Goal: Task Accomplishment & Management: Manage account settings

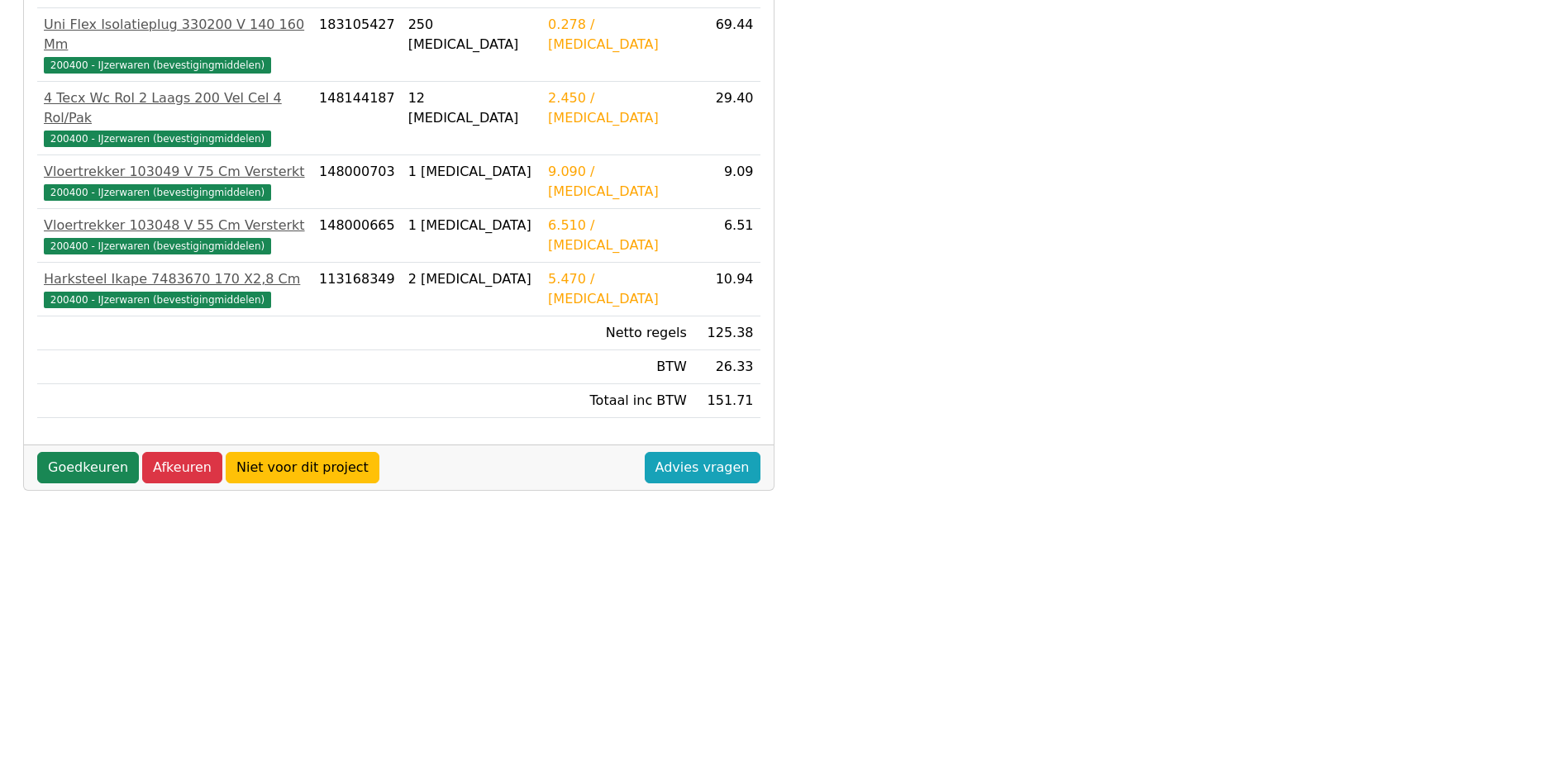
scroll to position [413, 0]
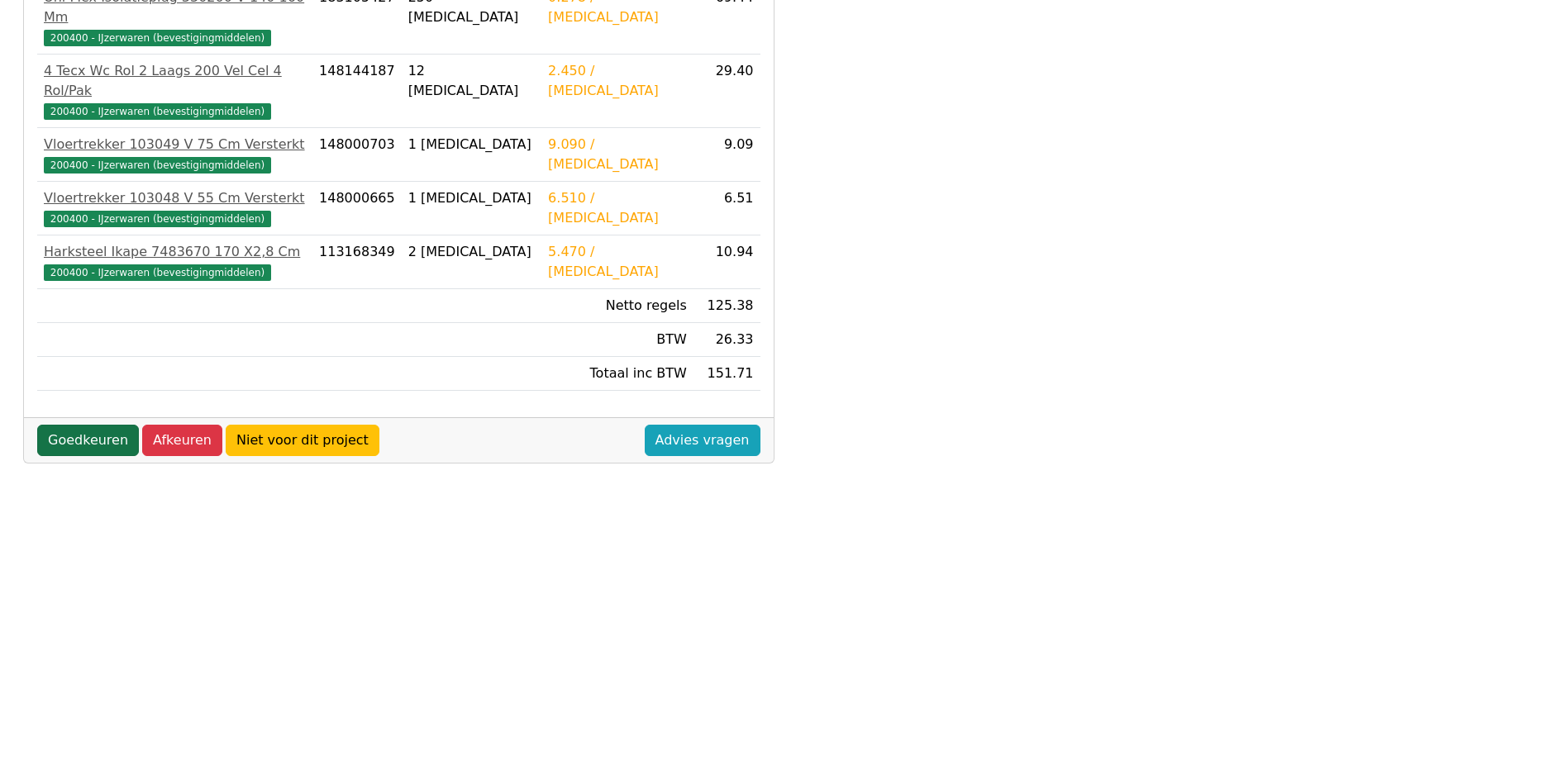
click at [90, 425] on link "Goedkeuren" at bounding box center [88, 440] width 102 height 31
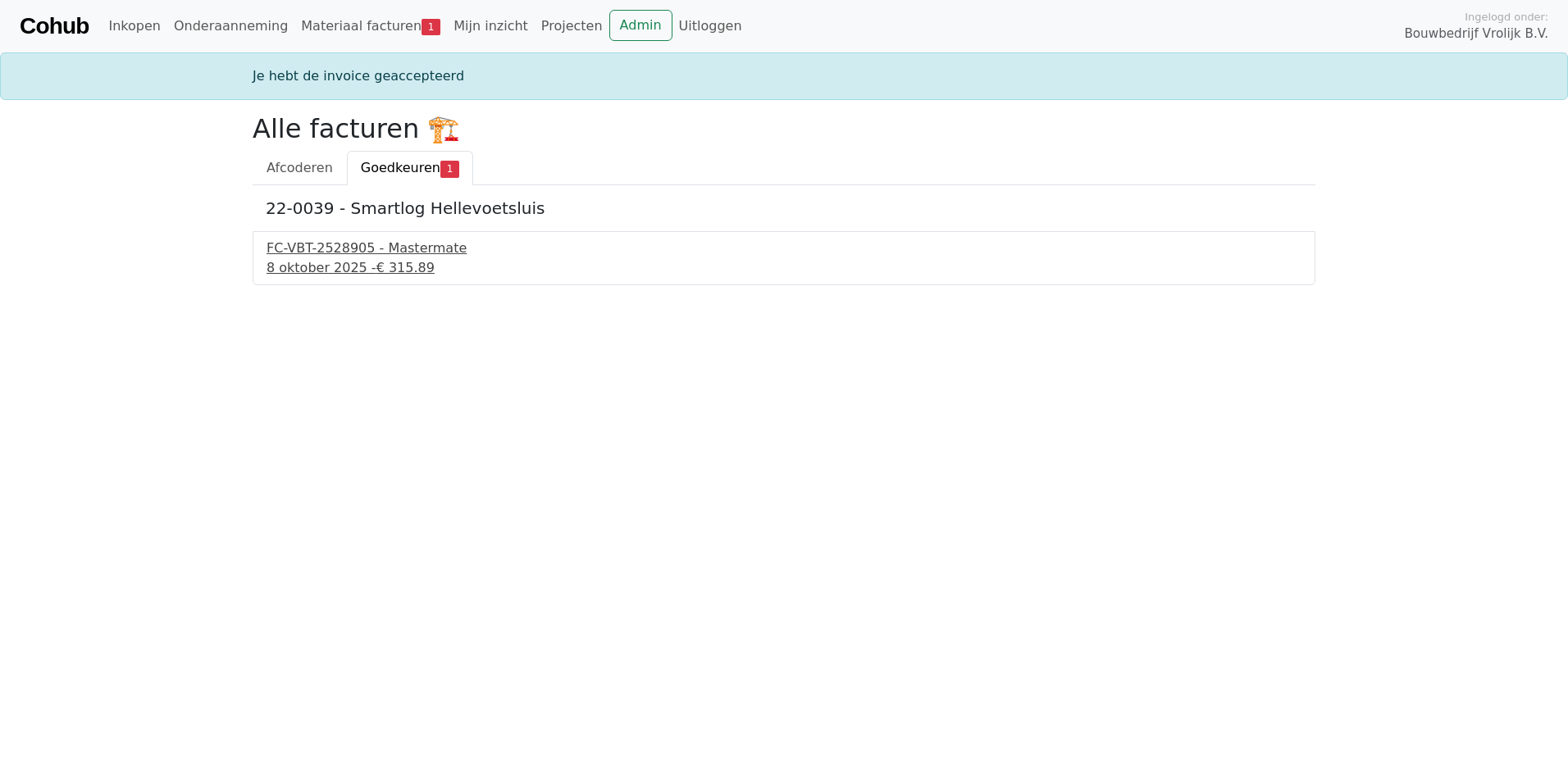
click at [288, 254] on div "FC-VBT-2528905 - Mastermate" at bounding box center [784, 248] width 1034 height 20
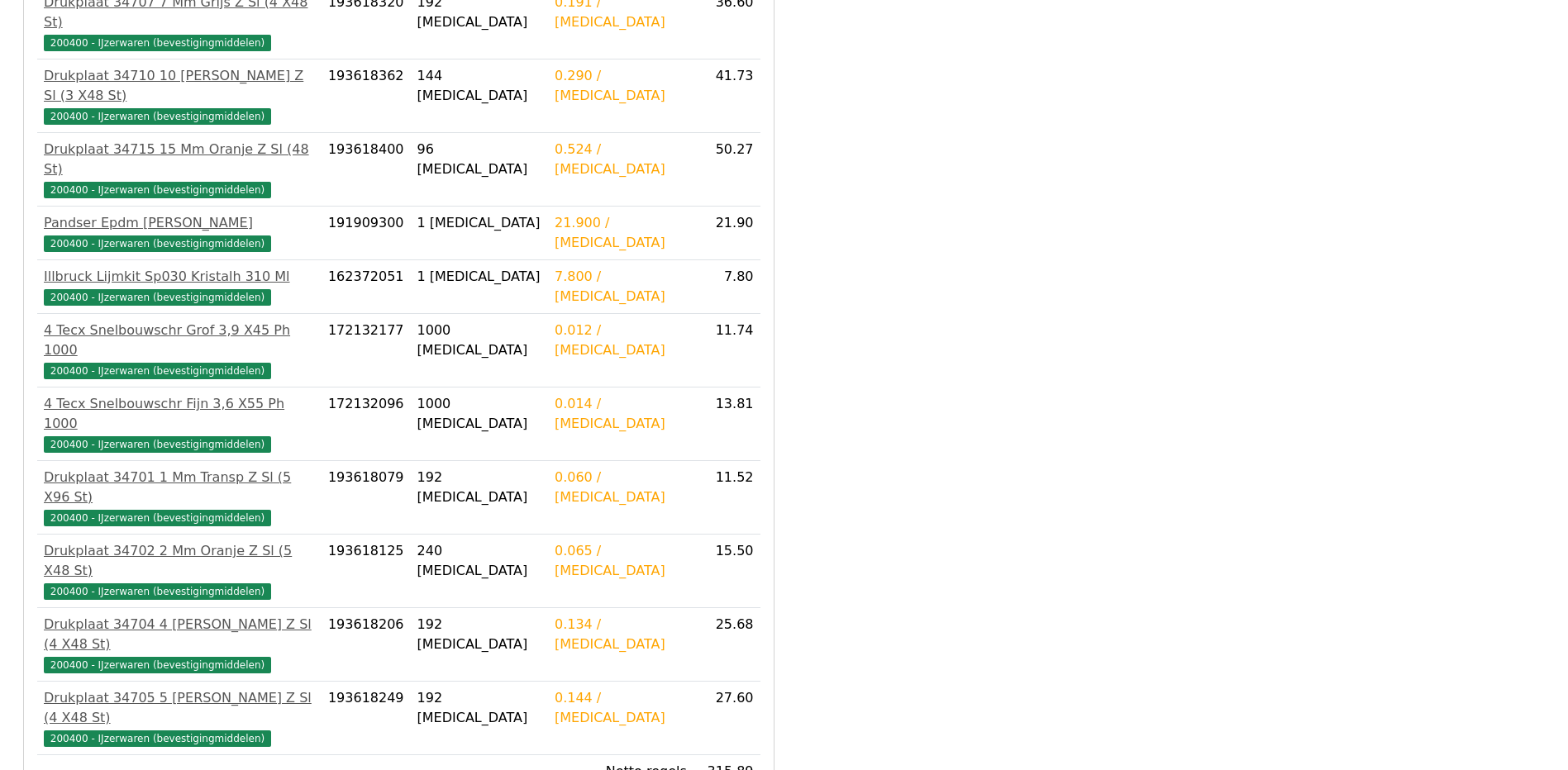
scroll to position [482, 0]
